Goal: Information Seeking & Learning: Learn about a topic

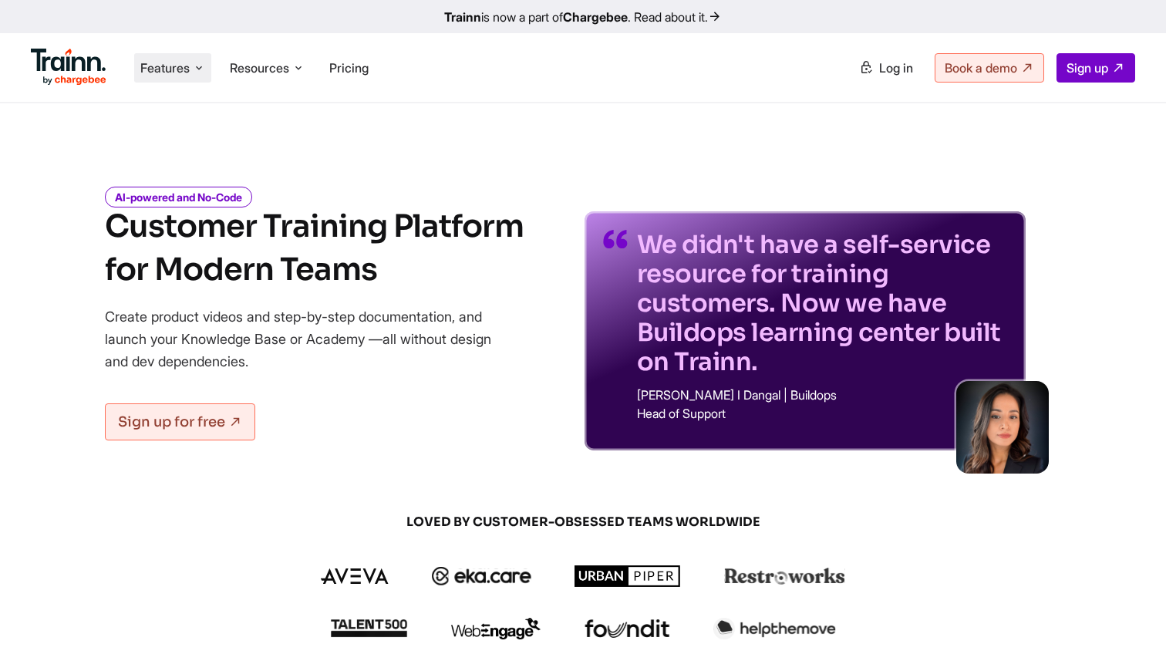
click at [170, 69] on span "Features" at bounding box center [164, 67] width 49 height 17
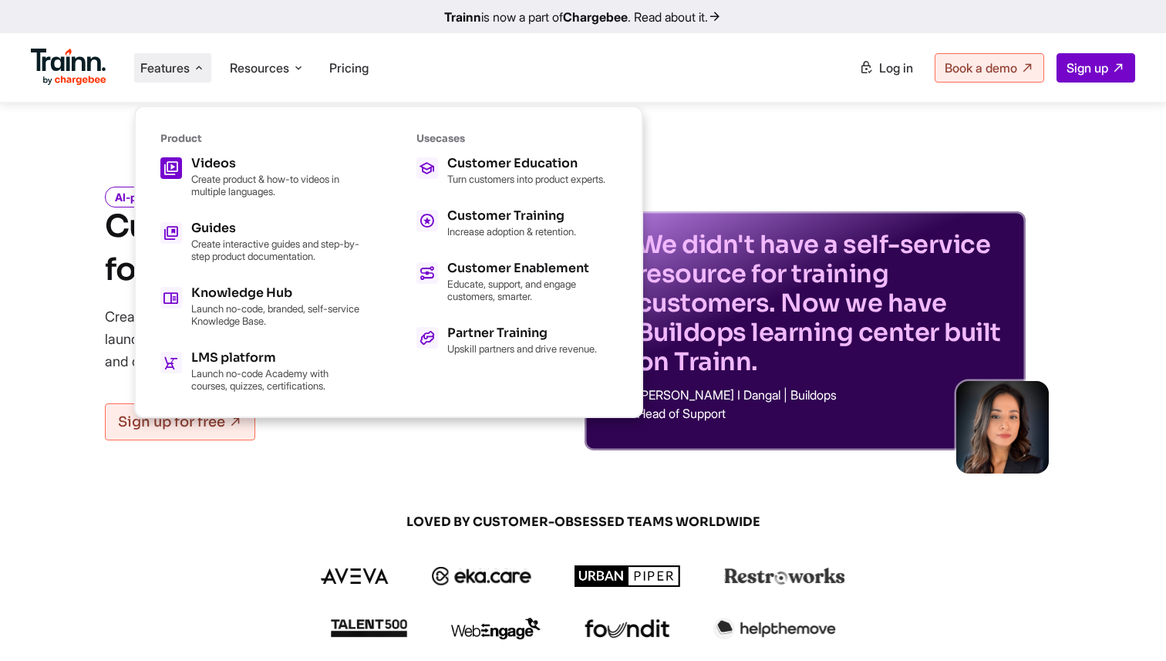
click at [202, 173] on p "Create product & how-to videos in multiple languages." at bounding box center [276, 185] width 170 height 25
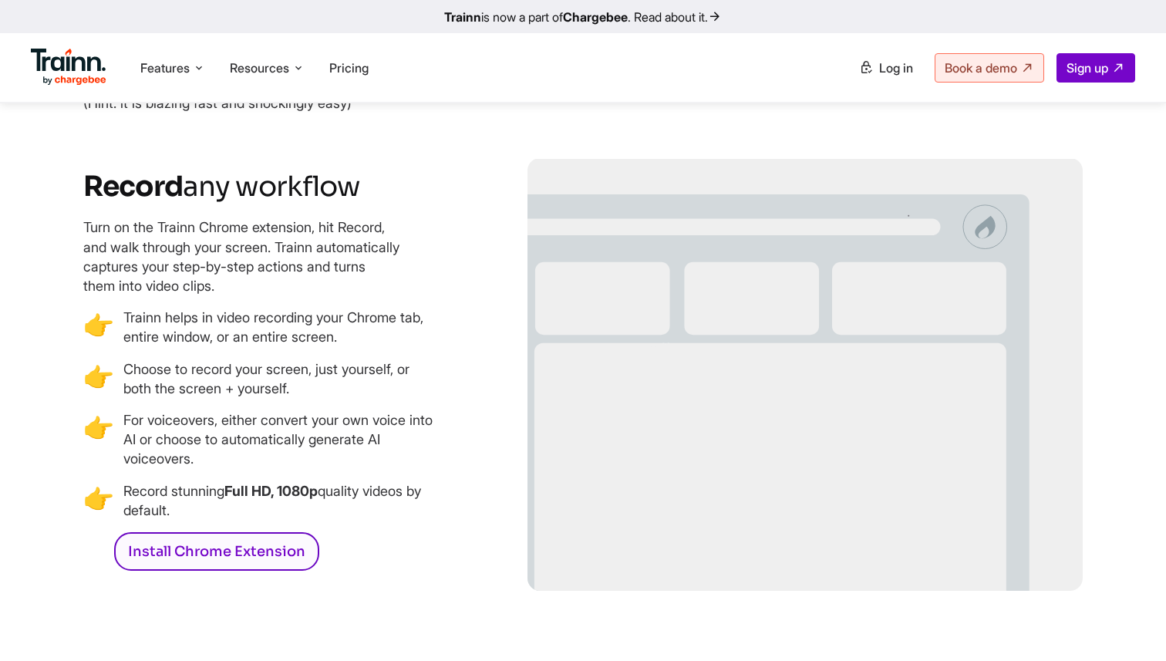
scroll to position [2152, 0]
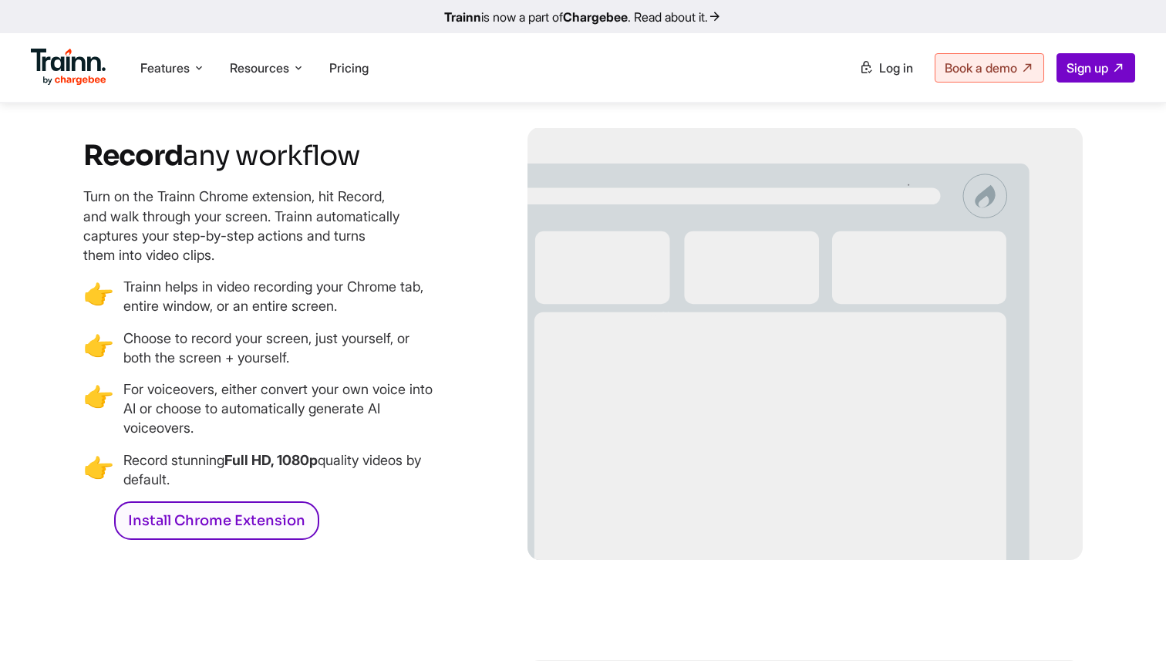
drag, startPoint x: 80, startPoint y: 258, endPoint x: 352, endPoint y: 332, distance: 281.2
copy p "Turn on the Trainn Chrome extension, hit Record, and walk through your screen. …"
click at [262, 173] on span "any workflow" at bounding box center [271, 155] width 177 height 35
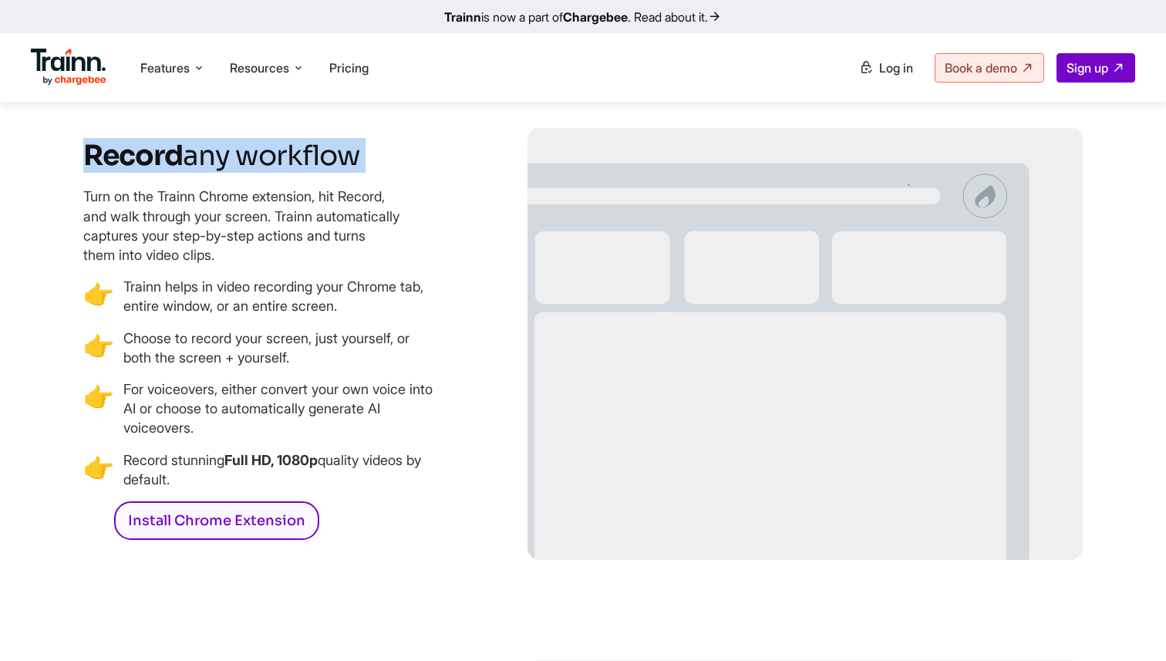
click at [262, 173] on span "any workflow" at bounding box center [271, 155] width 177 height 35
copy div "Record any workflow"
